Goal: Information Seeking & Learning: Learn about a topic

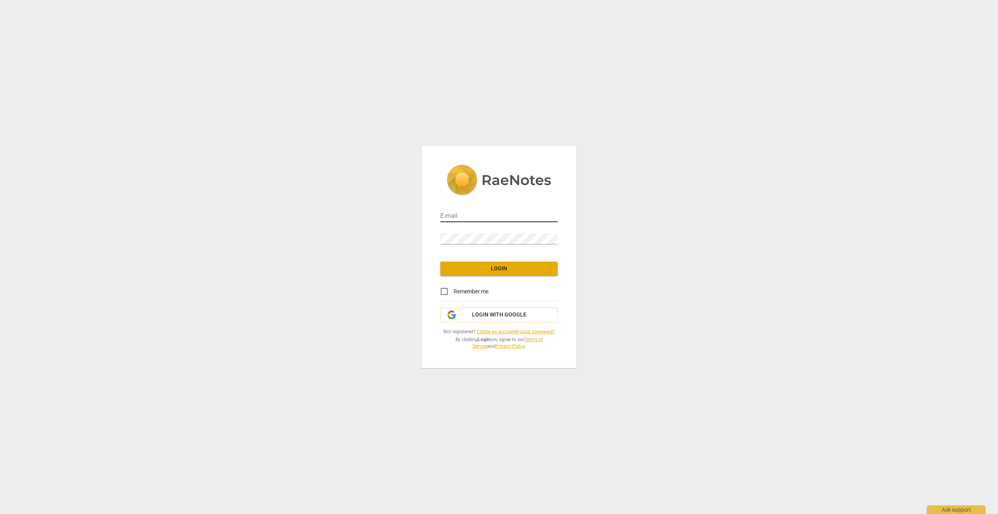
click at [462, 215] on input "email" at bounding box center [498, 216] width 117 height 11
type input "[EMAIL_ADDRESS][DOMAIN_NAME]"
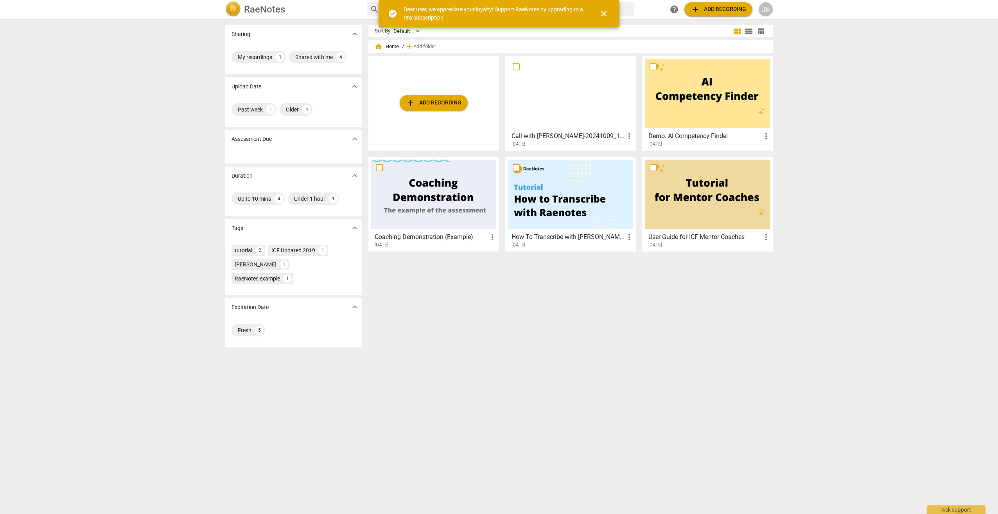
click at [702, 138] on h3 "Demo: AI Competency Finder" at bounding box center [704, 135] width 113 height 9
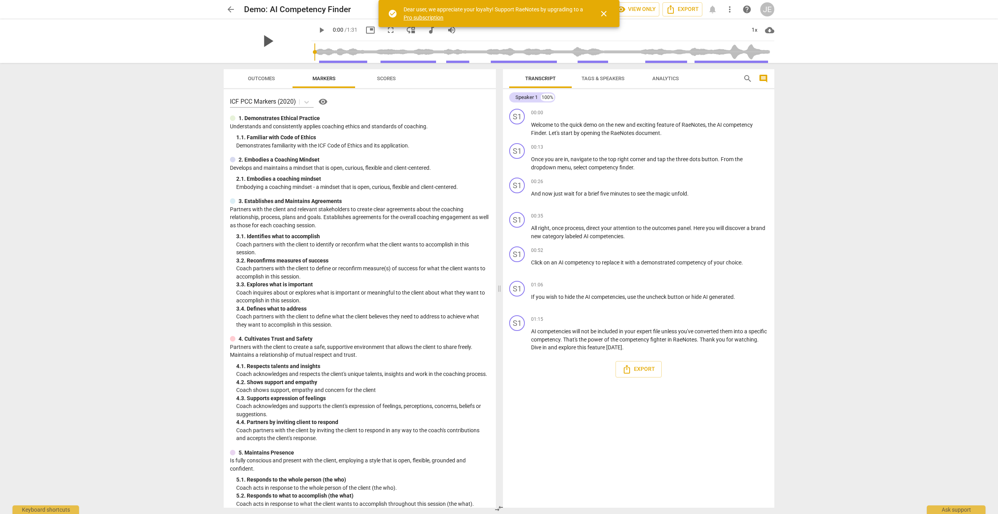
click at [264, 39] on span "play_arrow" at bounding box center [267, 41] width 20 height 20
click at [266, 43] on span "pause" at bounding box center [267, 41] width 20 height 20
type input "12"
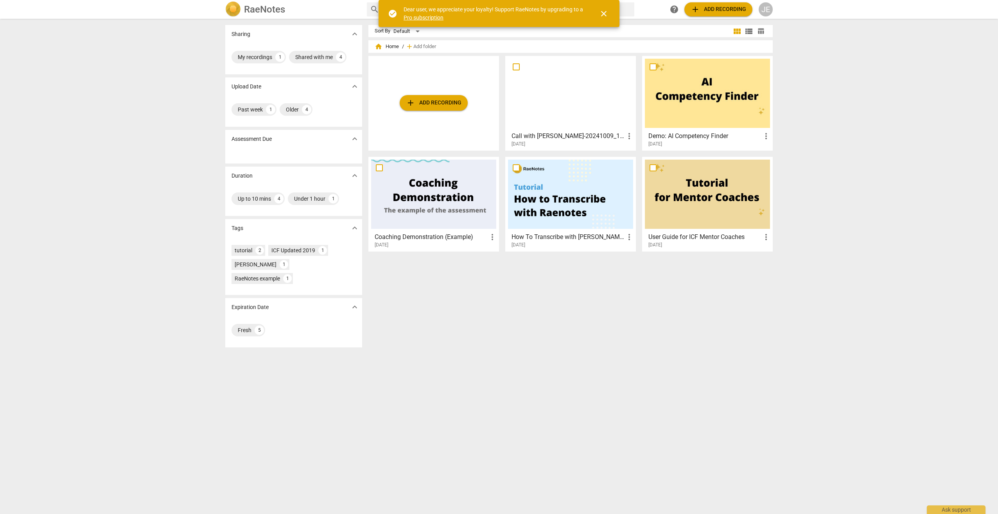
click at [576, 139] on h3 "Call with [PERSON_NAME]-20241009_132326-Meeting Recording" at bounding box center [567, 135] width 113 height 9
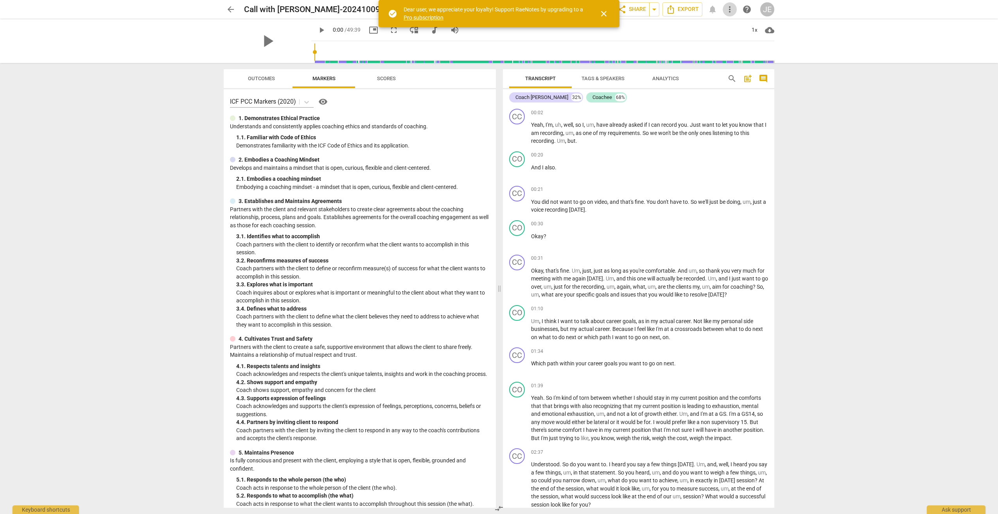
click at [727, 10] on span "more_vert" at bounding box center [729, 9] width 9 height 9
click at [462, 83] on div at bounding box center [499, 257] width 998 height 514
click at [605, 13] on span "close" at bounding box center [603, 13] width 9 height 9
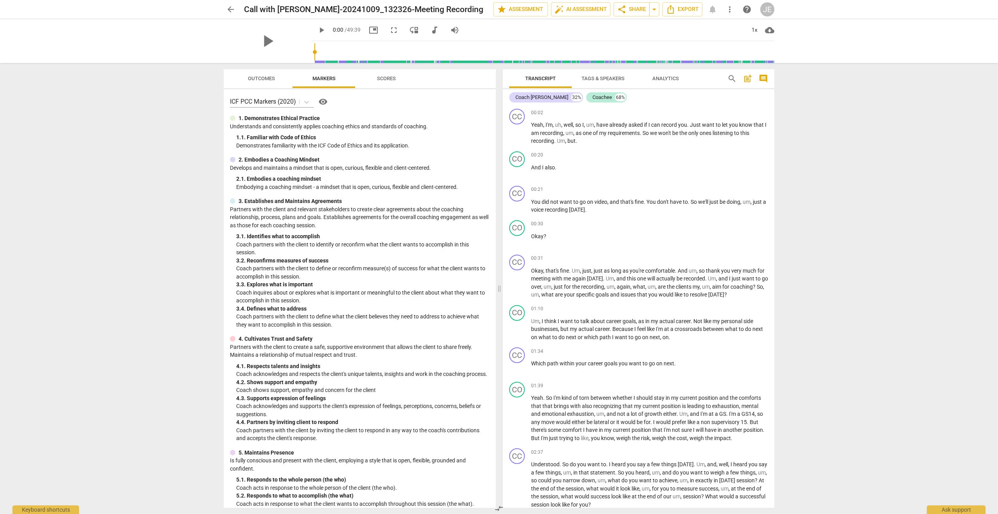
click at [733, 13] on span "more_vert" at bounding box center [729, 9] width 9 height 9
click at [555, 32] on div at bounding box center [499, 257] width 998 height 514
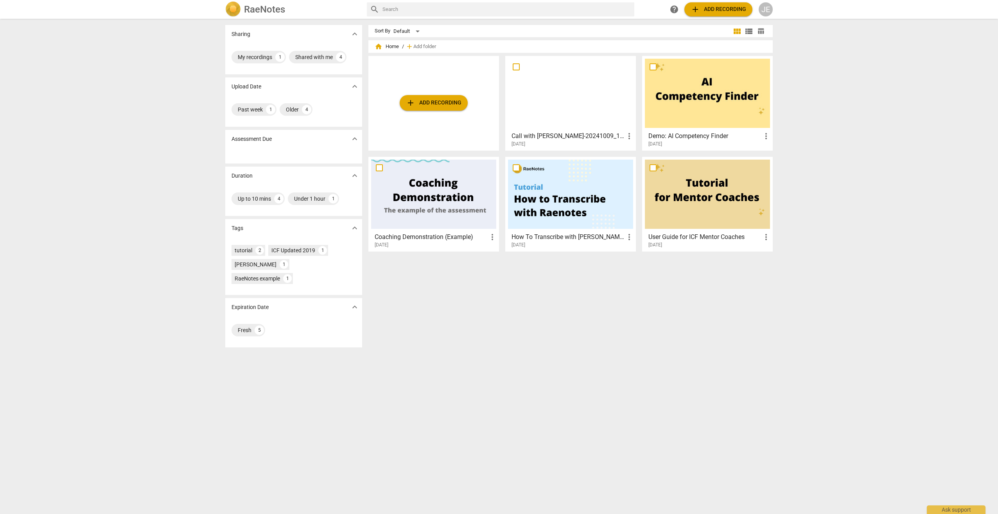
click at [704, 134] on h3 "Demo: AI Competency Finder" at bounding box center [704, 135] width 113 height 9
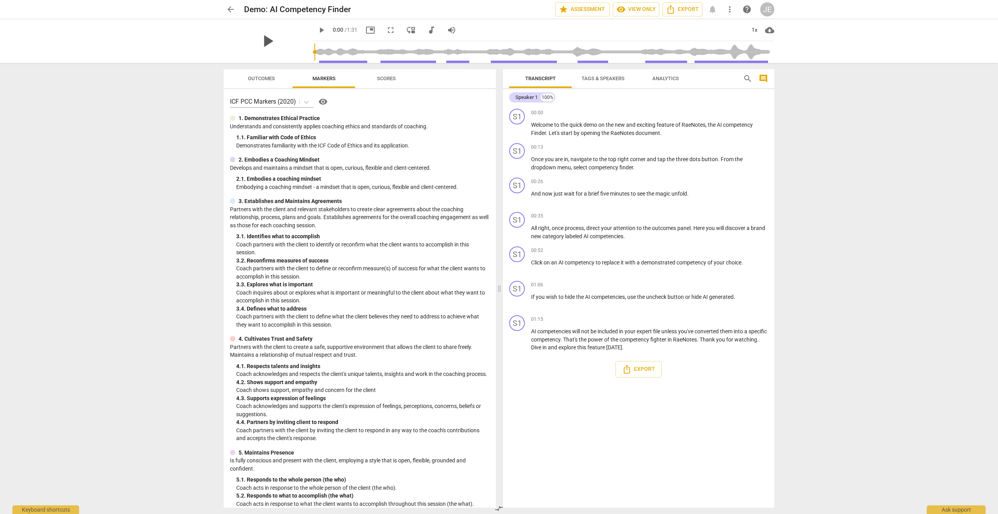
click at [264, 40] on span "play_arrow" at bounding box center [267, 41] width 20 height 20
click at [270, 39] on span "pause" at bounding box center [267, 41] width 20 height 20
click at [264, 38] on span "play_arrow" at bounding box center [267, 41] width 20 height 20
type input "40"
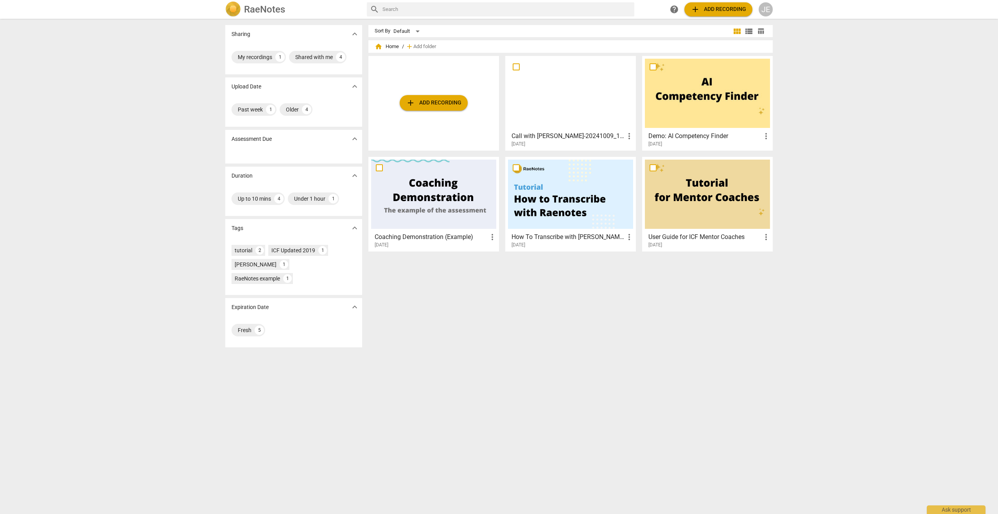
click at [549, 142] on div "[DATE]" at bounding box center [572, 144] width 122 height 7
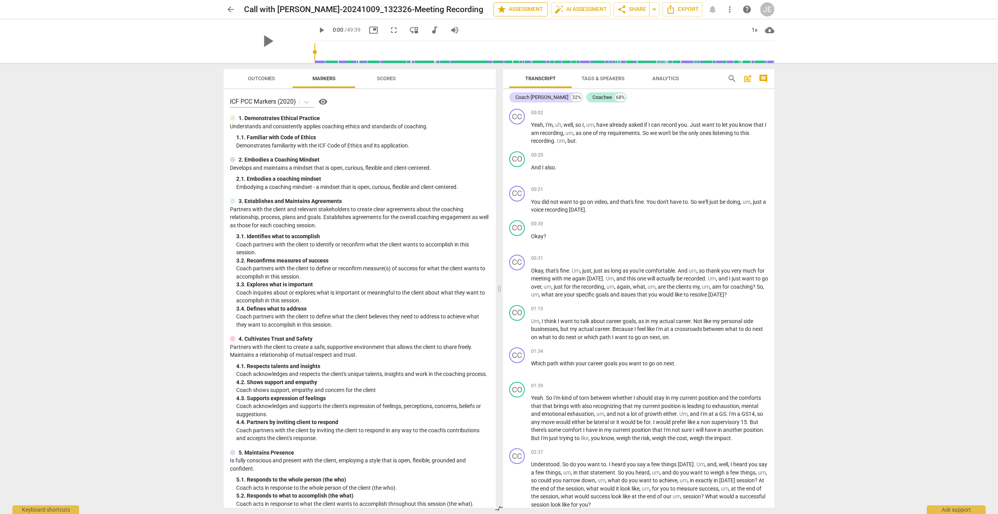
click at [522, 6] on span "star Assessment" at bounding box center [520, 9] width 47 height 9
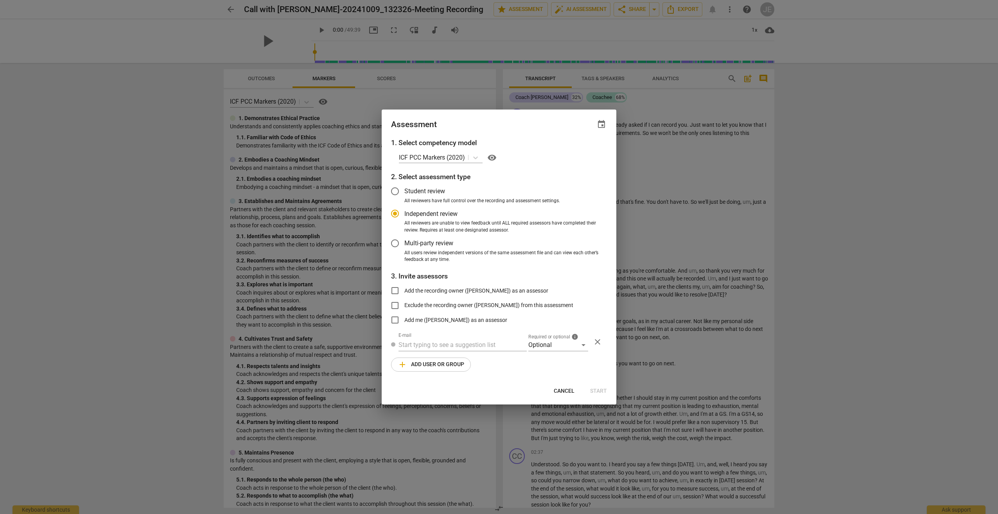
click at [557, 389] on span "Cancel" at bounding box center [564, 391] width 21 height 8
radio input "false"
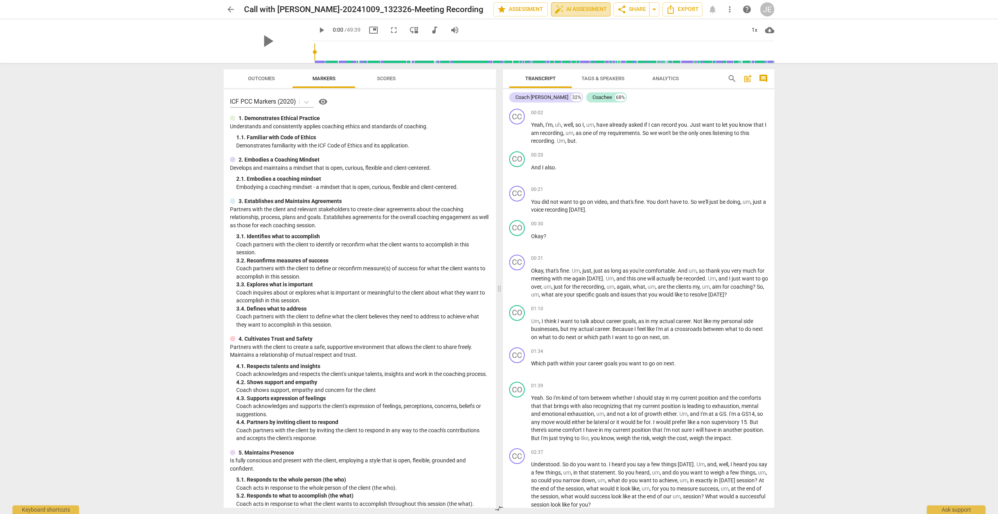
click at [582, 10] on span "auto_fix_high AI Assessment" at bounding box center [580, 9] width 52 height 9
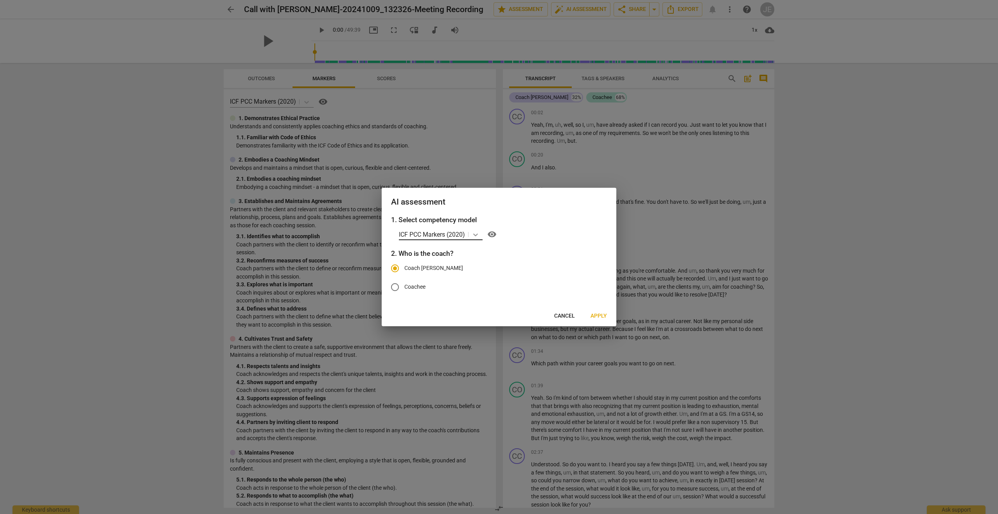
click at [476, 231] on icon at bounding box center [475, 235] width 8 height 8
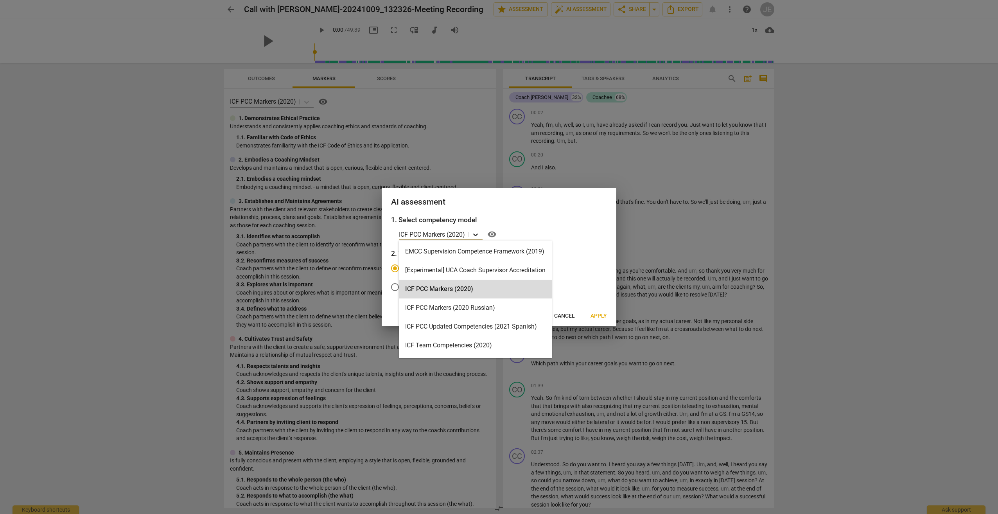
click at [476, 233] on icon at bounding box center [475, 235] width 8 height 8
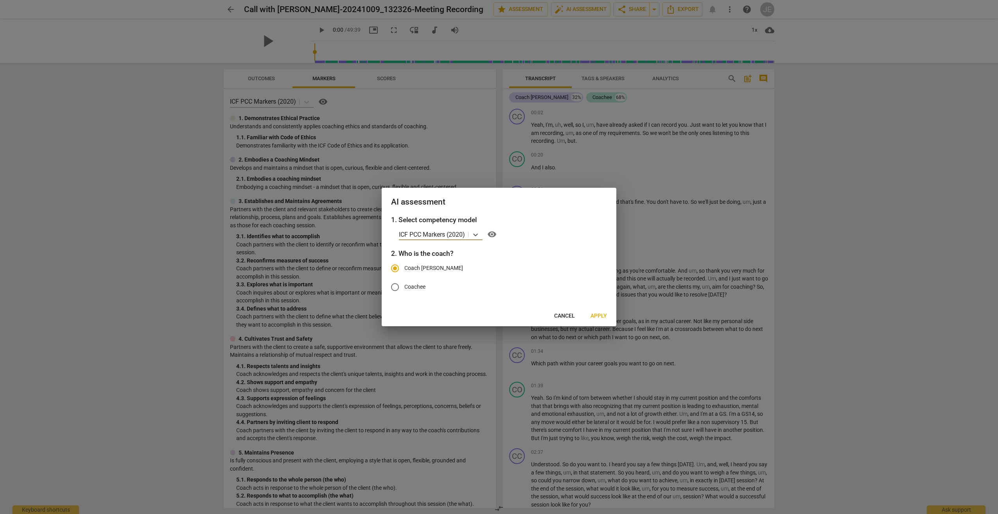
click at [596, 317] on span "Apply" at bounding box center [598, 316] width 16 height 8
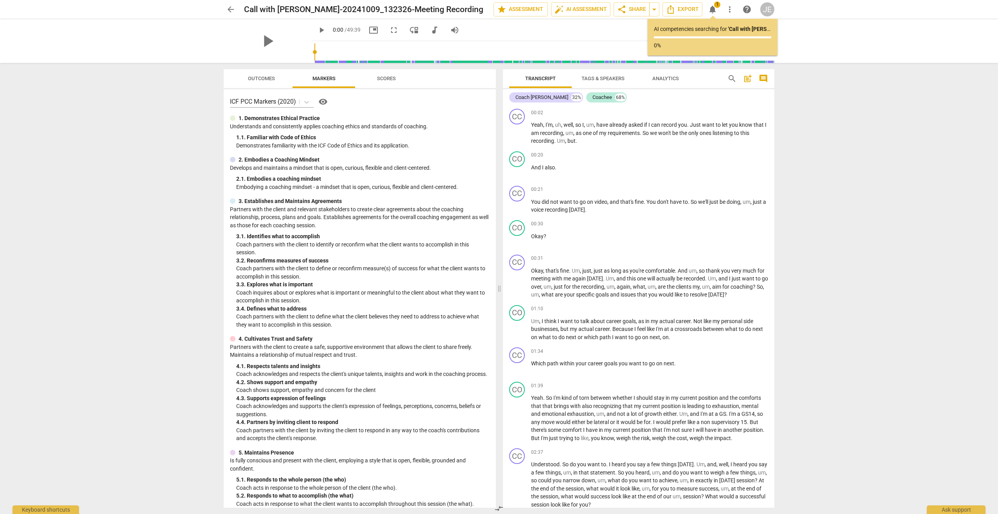
click at [713, 4] on button "notifications 1" at bounding box center [712, 9] width 14 height 14
click at [718, 6] on span "1" at bounding box center [717, 5] width 6 height 6
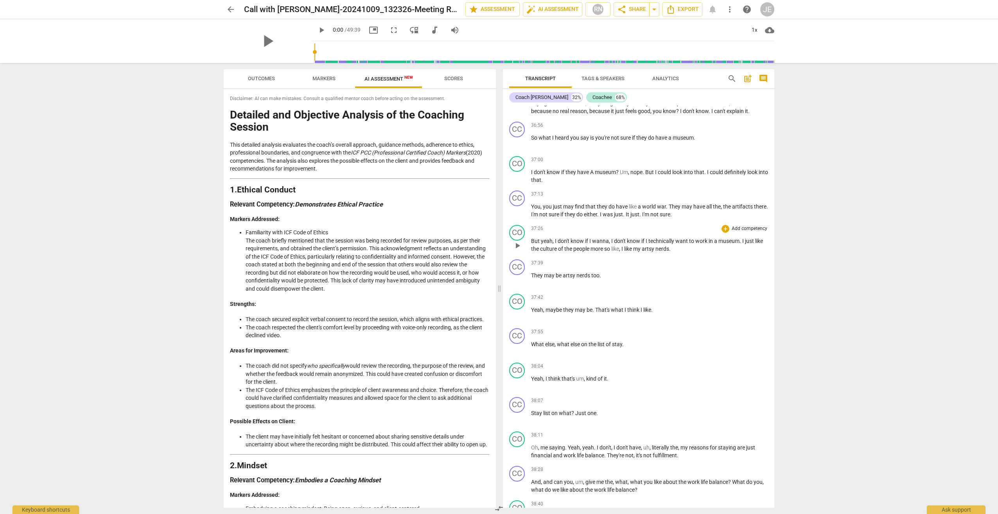
scroll to position [4801, 0]
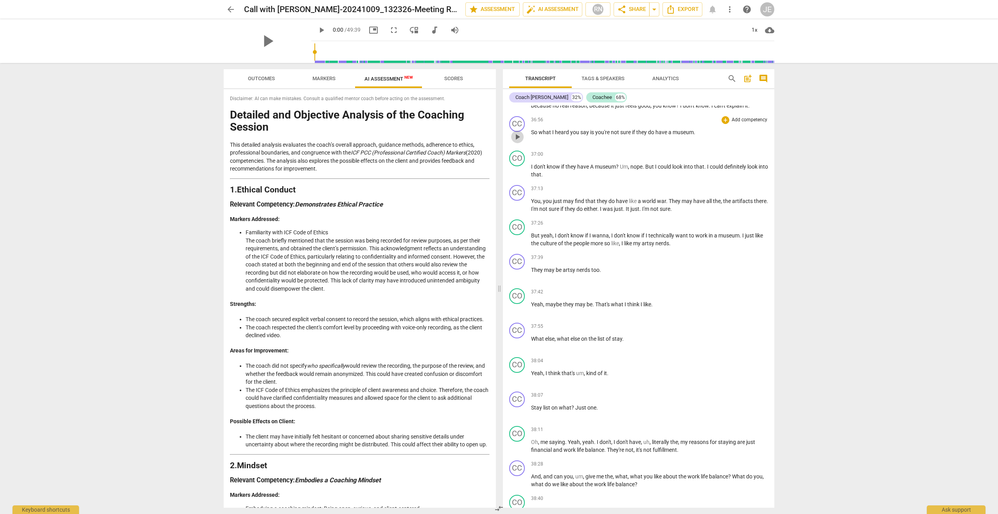
click at [518, 142] on span "play_arrow" at bounding box center [516, 136] width 9 height 9
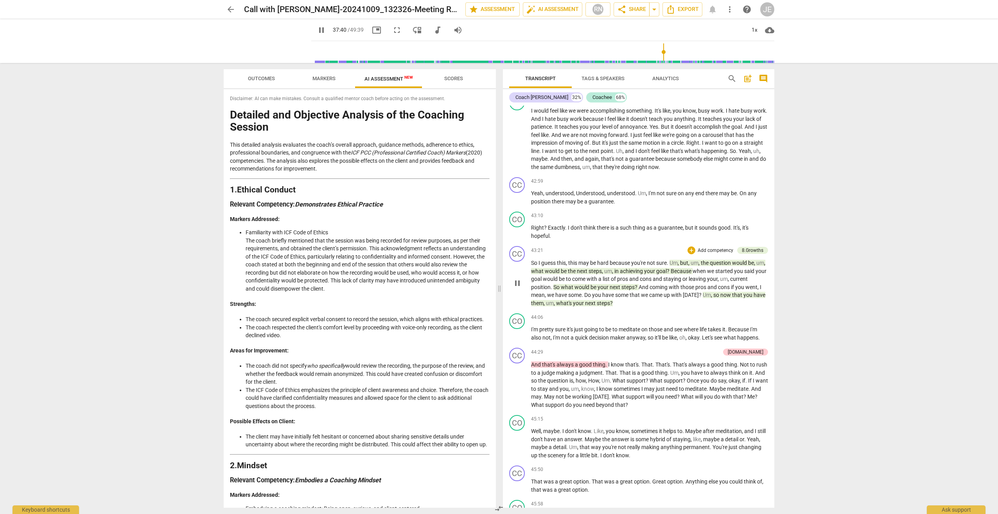
scroll to position [5895, 0]
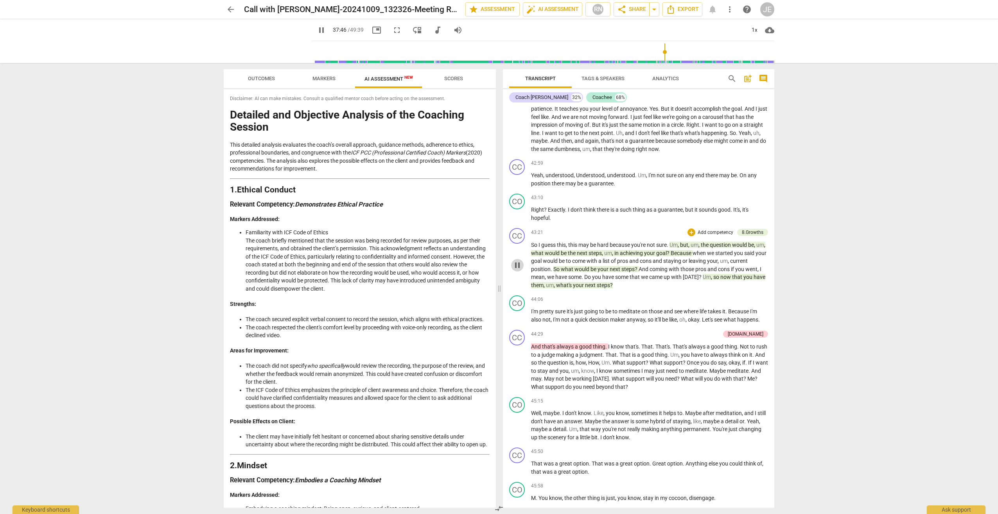
click at [518, 270] on span "pause" at bounding box center [516, 264] width 9 height 9
click at [517, 270] on span "play_arrow" at bounding box center [516, 264] width 9 height 9
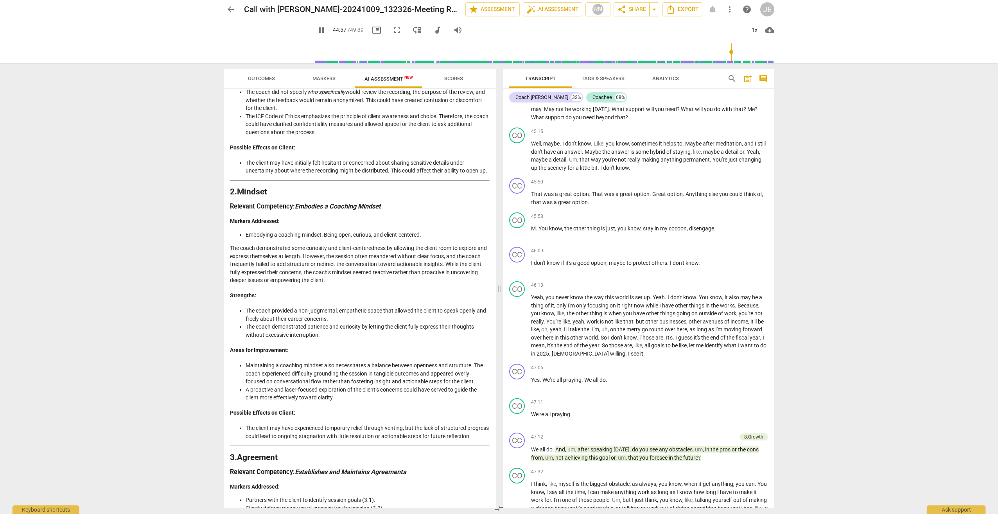
scroll to position [0, 0]
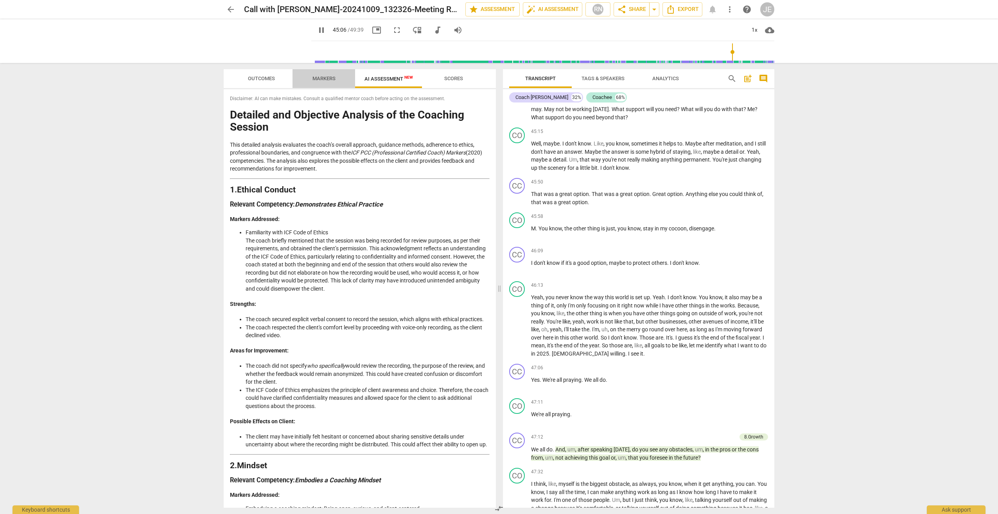
click at [329, 79] on span "Markers" at bounding box center [323, 78] width 23 height 6
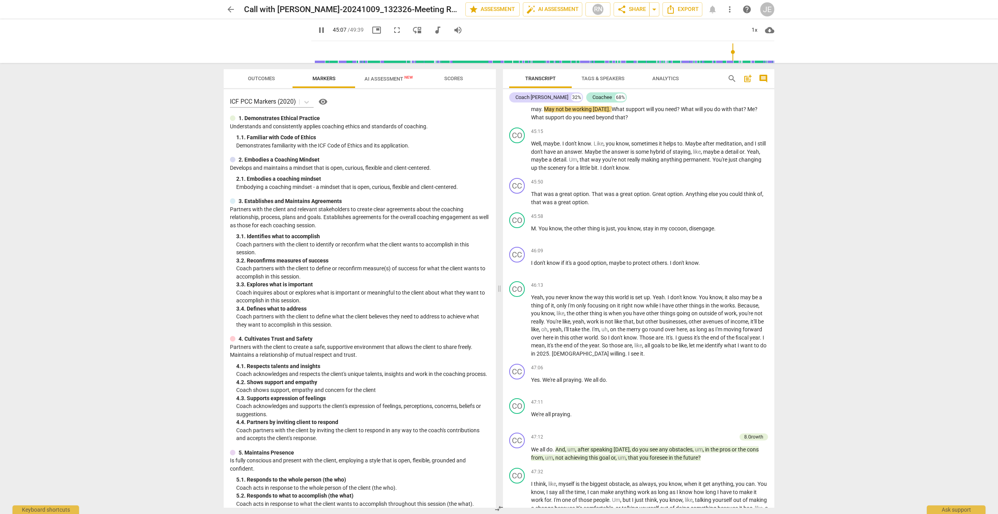
click at [271, 79] on span "Outcomes" at bounding box center [261, 78] width 27 height 6
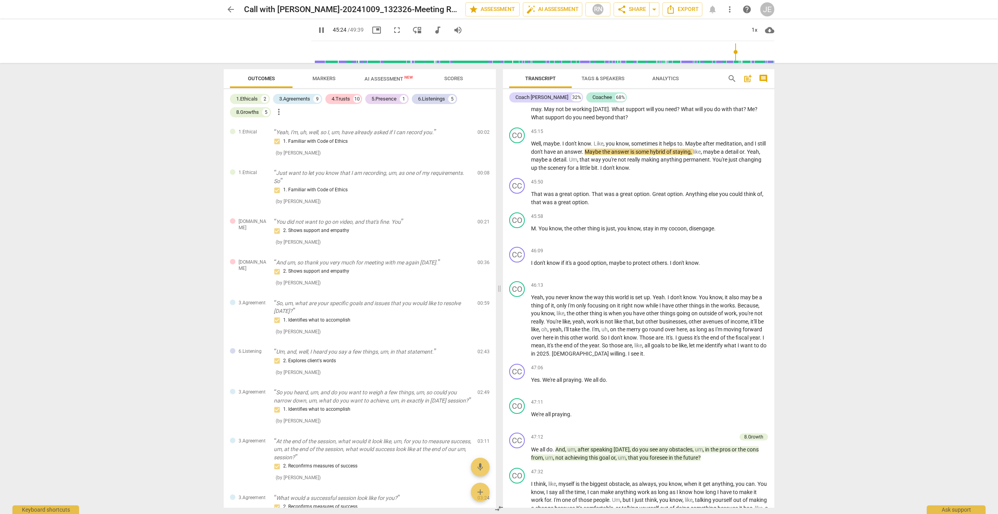
click at [385, 75] on span "AI Assessment New" at bounding box center [388, 79] width 67 height 12
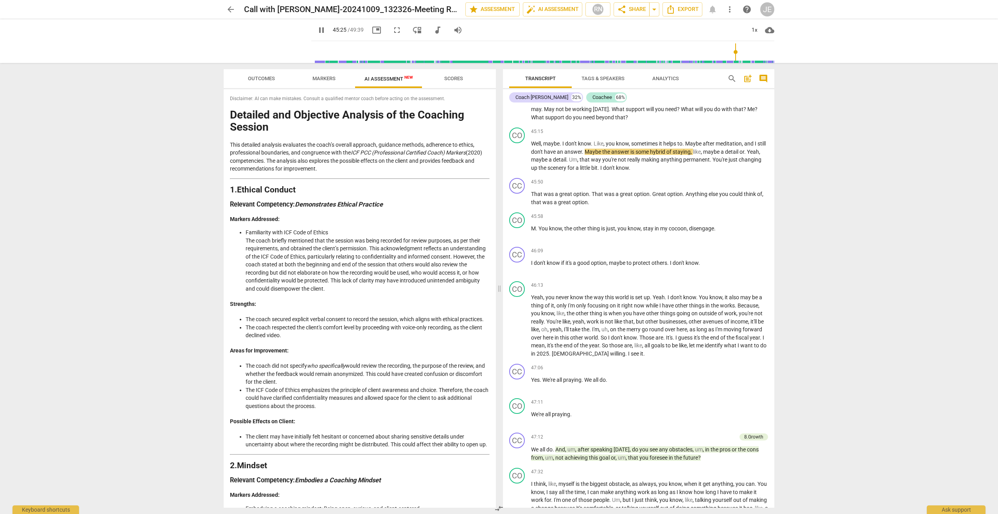
click at [457, 79] on span "Scores" at bounding box center [453, 78] width 19 height 6
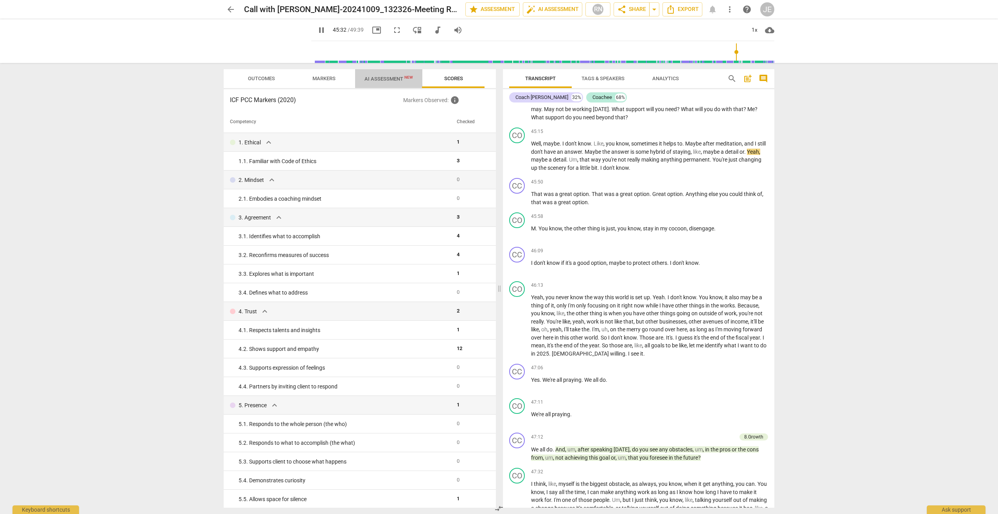
click at [389, 75] on span "AI Assessment New" at bounding box center [388, 79] width 67 height 12
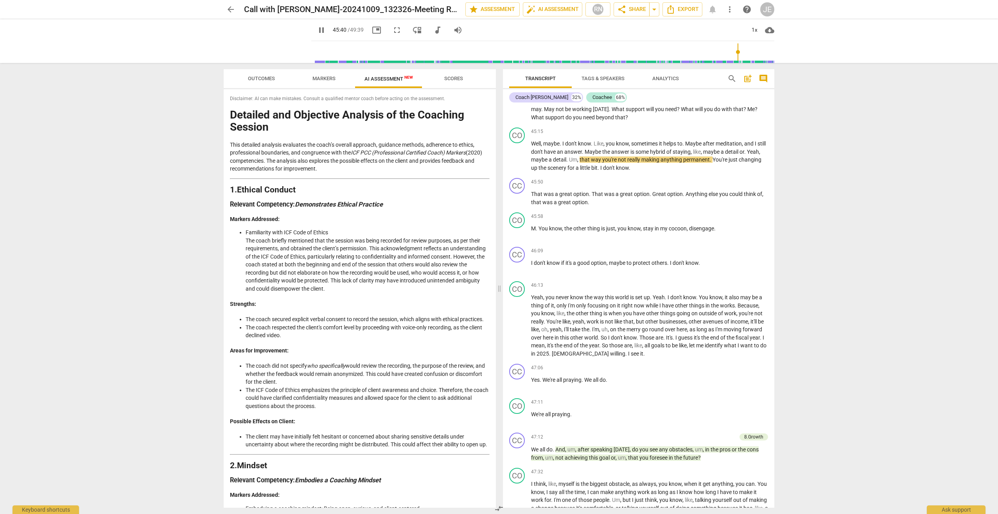
click at [824, 157] on div "arrow_back Call with [PERSON_NAME]-20241009_132326-Meeting Recording edit star …" at bounding box center [499, 257] width 998 height 514
click at [533, 40] on input "range" at bounding box center [544, 51] width 460 height 25
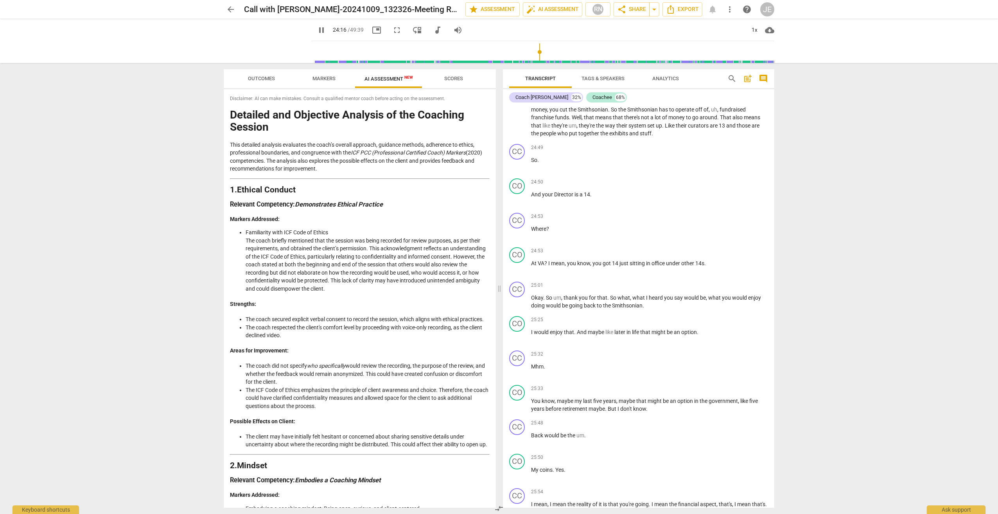
click at [317, 30] on span "pause" at bounding box center [321, 29] width 9 height 9
type input "1456"
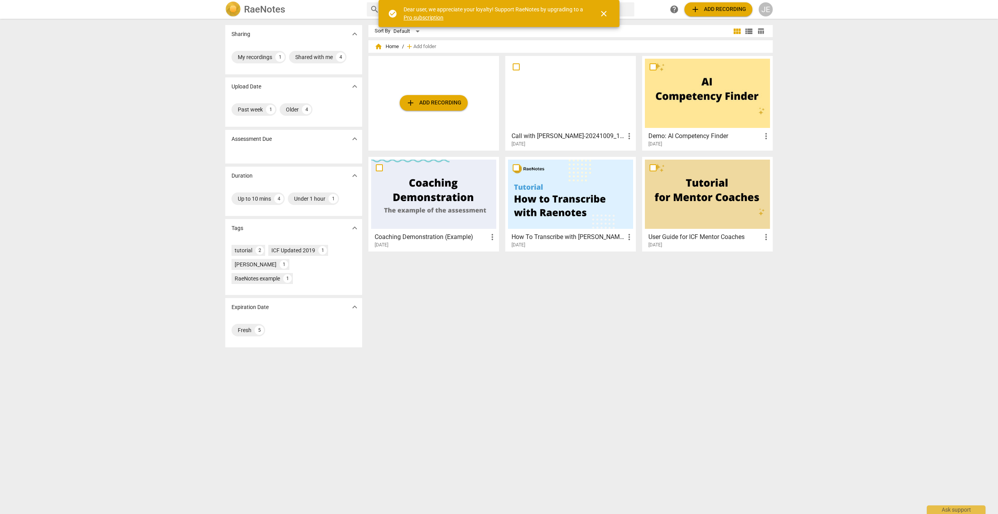
click at [573, 135] on h3 "Call with [PERSON_NAME]-20241009_132326-Meeting Recording" at bounding box center [567, 135] width 113 height 9
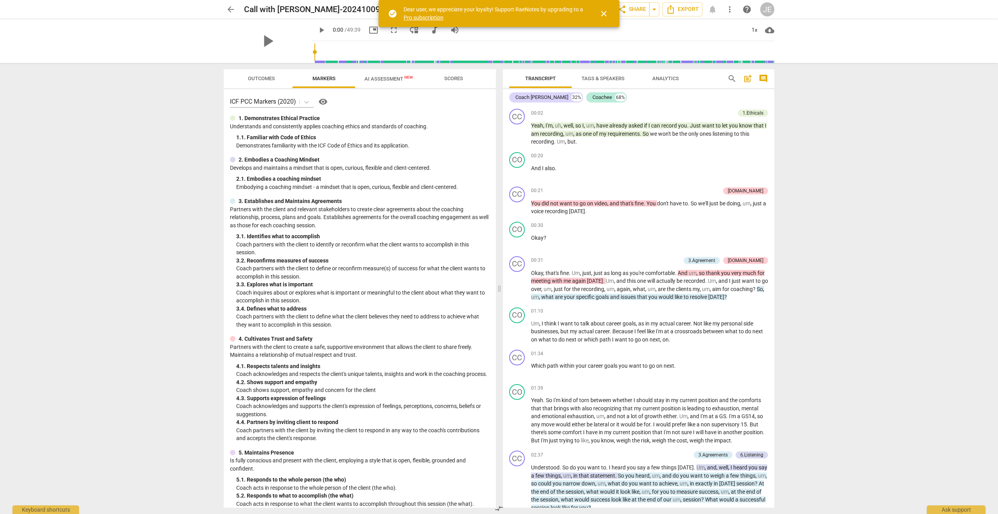
click at [397, 81] on span "AI Assessment New" at bounding box center [388, 79] width 48 height 6
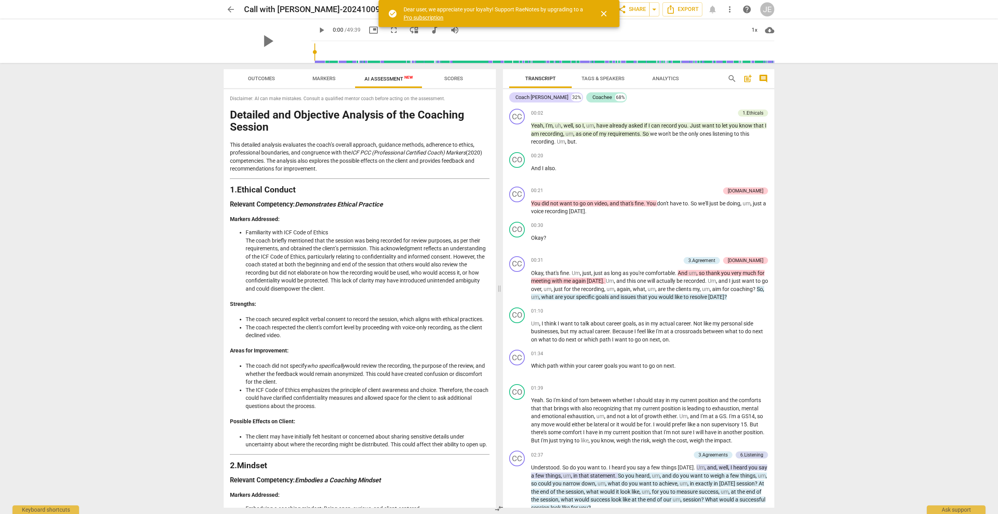
click at [458, 81] on span "Scores" at bounding box center [453, 78] width 19 height 6
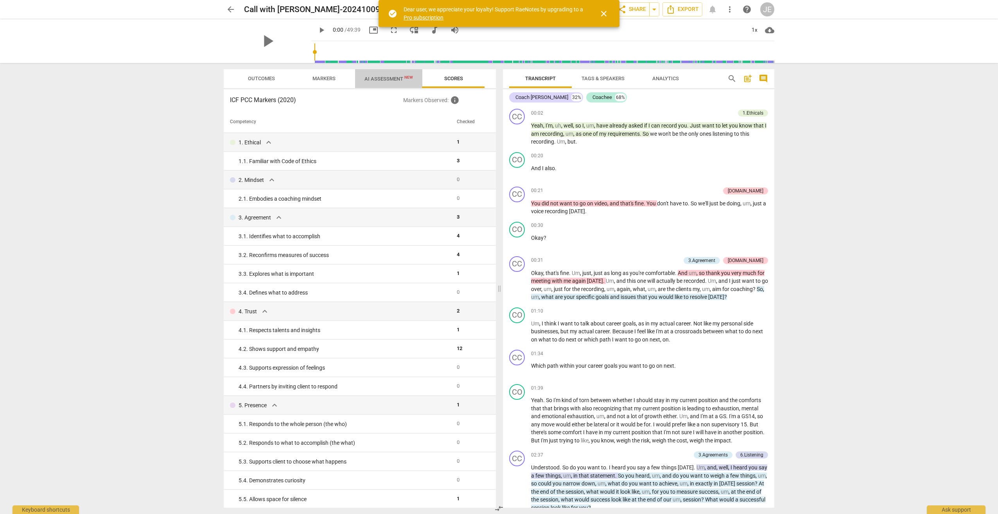
click at [407, 77] on span "New" at bounding box center [408, 77] width 9 height 4
